Goal: Find specific page/section: Find specific page/section

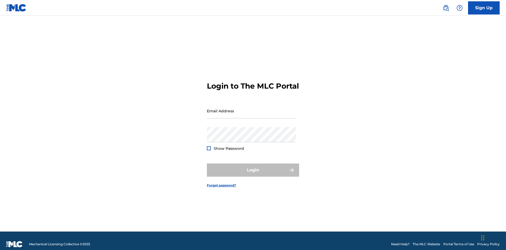
scroll to position [7, 0]
click at [252, 108] on input "Email Address" at bounding box center [251, 110] width 89 height 15
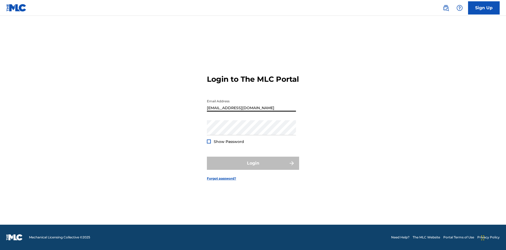
type input "Duke.McTesterson@gmail.com"
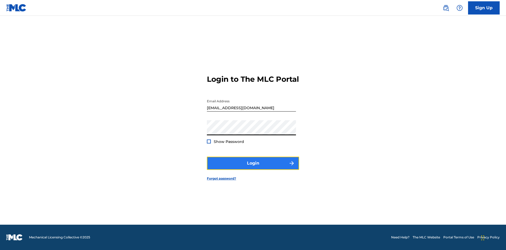
click at [253, 168] on button "Login" at bounding box center [253, 163] width 92 height 13
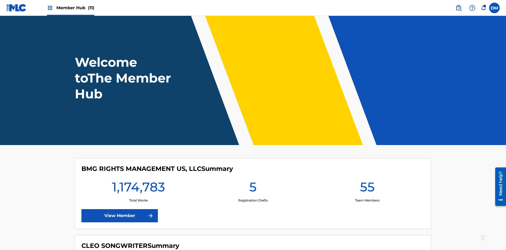
scroll to position [23, 0]
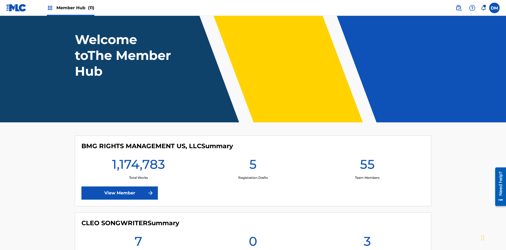
click at [75, 8] on span "Member Hub (11)" at bounding box center [75, 8] width 38 height 6
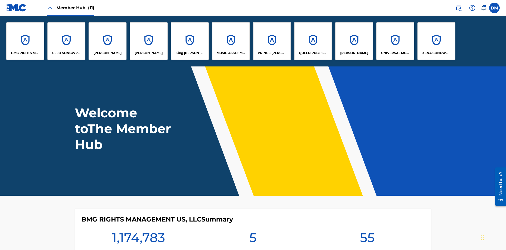
scroll to position [19, 0]
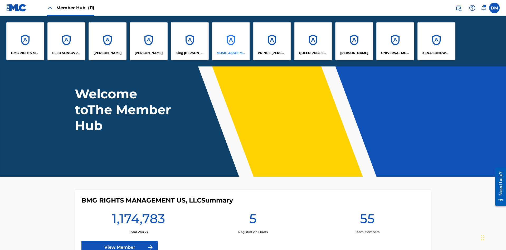
click at [231, 53] on p "MUSIC ASSET MANAGEMENT (MAM)" at bounding box center [231, 53] width 29 height 5
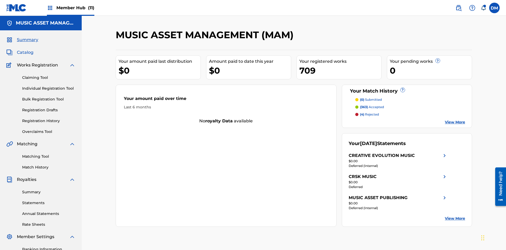
click at [25, 49] on span "Catalog" at bounding box center [25, 52] width 17 height 6
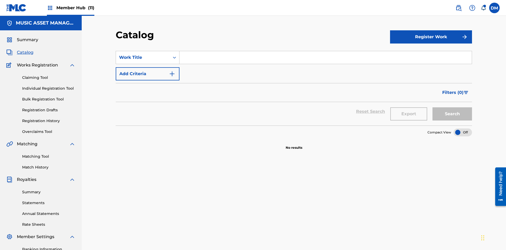
scroll to position [77, 0]
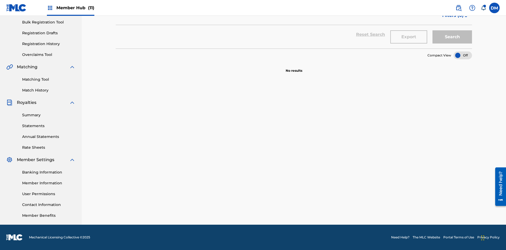
click at [463, 55] on div at bounding box center [463, 55] width 18 height 8
